Goal: Information Seeking & Learning: Check status

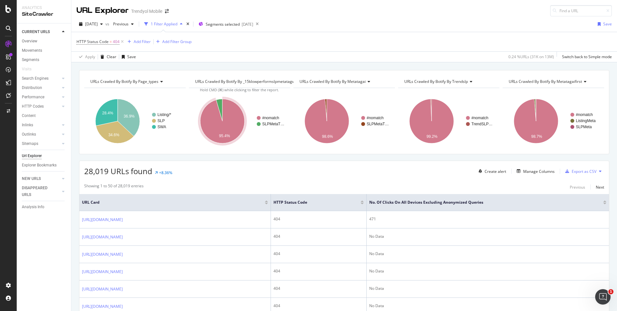
click at [605, 204] on div at bounding box center [604, 204] width 3 height 2
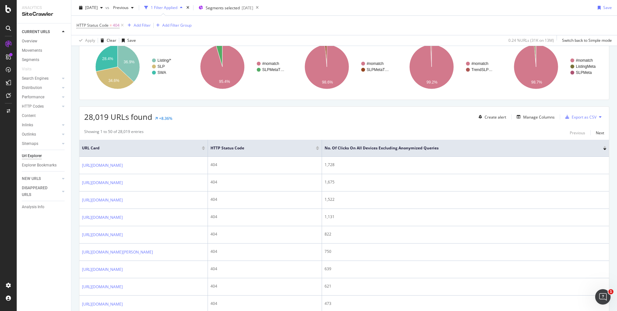
scroll to position [78, 0]
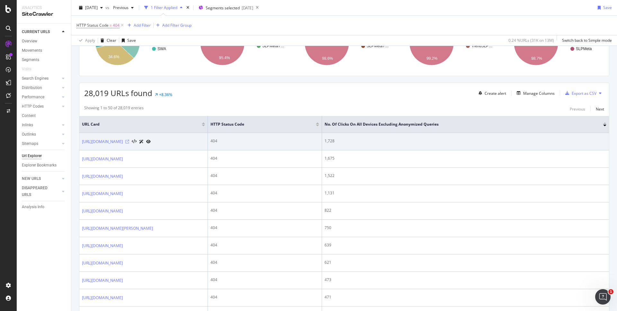
click at [129, 144] on icon at bounding box center [127, 142] width 4 height 4
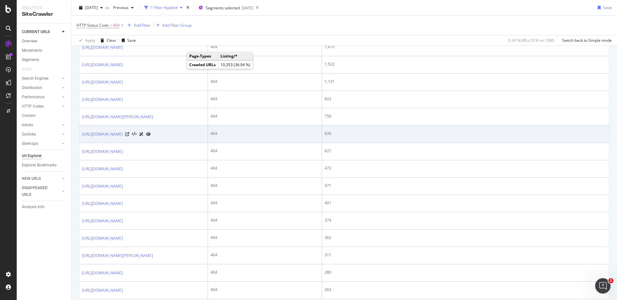
scroll to position [179, 0]
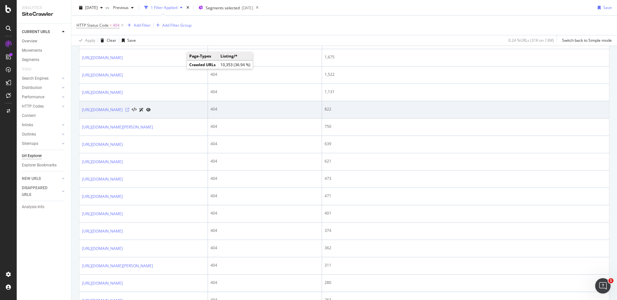
click at [129, 112] on icon at bounding box center [127, 110] width 4 height 4
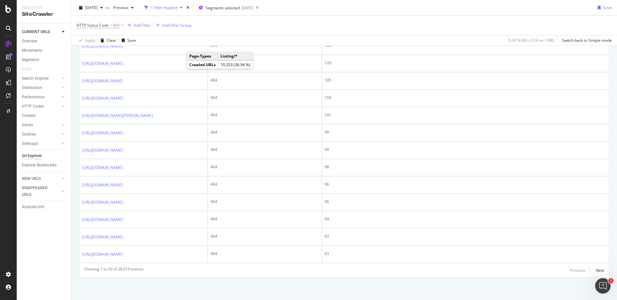
scroll to position [996, 0]
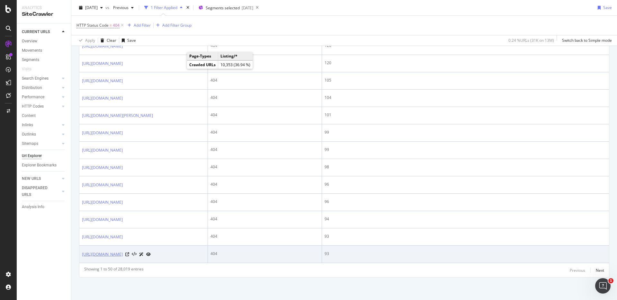
click at [123, 258] on link "https://www.trendyol.com/rgb-fan-y-s7242" at bounding box center [102, 254] width 41 height 6
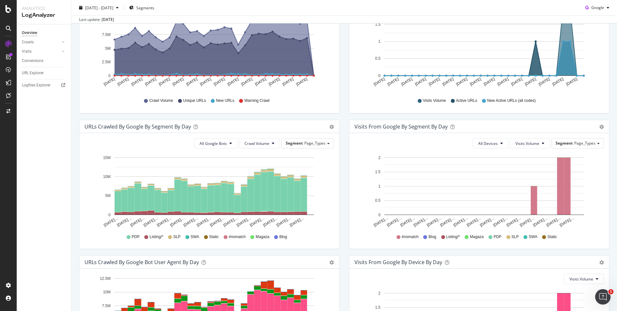
scroll to position [156, 0]
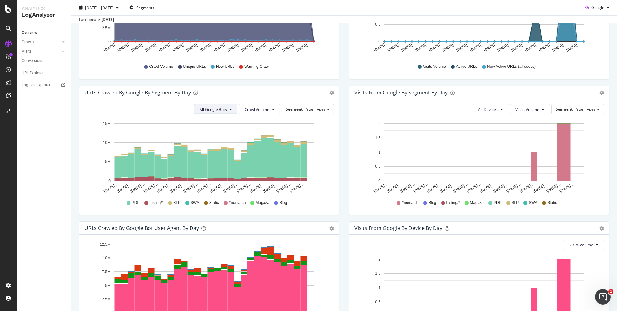
click at [225, 109] on span "All Google Bots" at bounding box center [213, 109] width 27 height 5
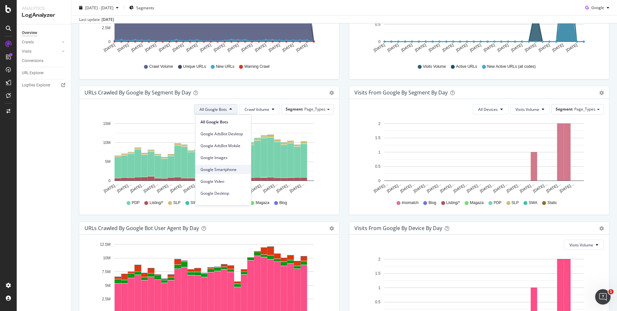
scroll to position [55, 0]
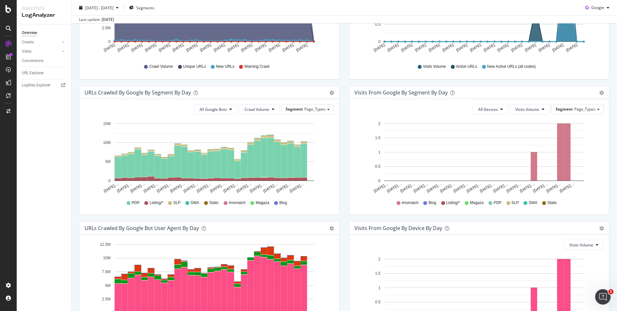
click at [257, 219] on div "URLs Crawled by Google By Segment By Day Timeline (by Value) Table All Google B…" at bounding box center [209, 154] width 270 height 136
